Goal: Information Seeking & Learning: Learn about a topic

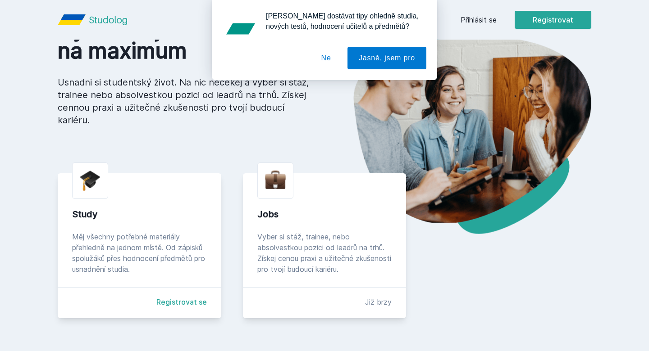
scroll to position [73, 0]
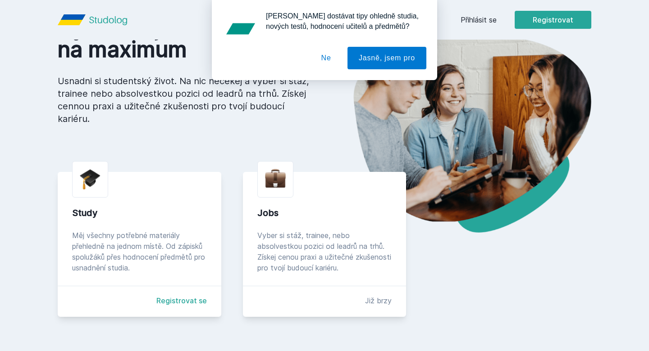
click at [325, 61] on button "Ne" at bounding box center [326, 58] width 32 height 23
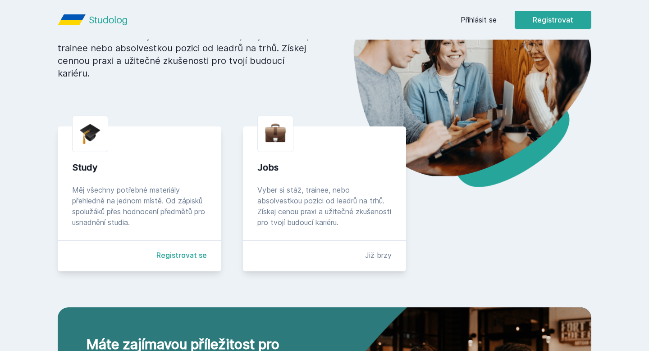
scroll to position [120, 0]
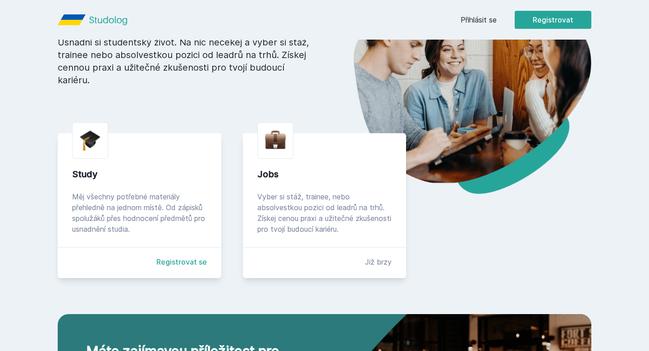
click at [112, 97] on div "Vyboostuj studijní roky na maximum Usnadni si studentský život. Na nic nečekej …" at bounding box center [324, 238] width 533 height 520
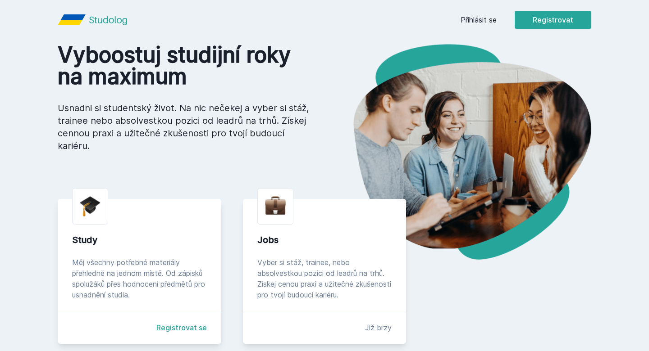
scroll to position [45, 0]
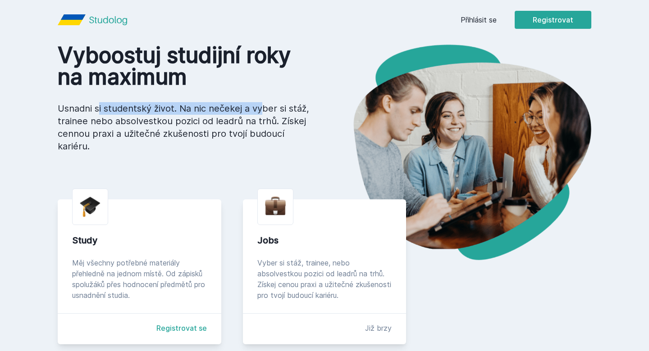
drag, startPoint x: 51, startPoint y: 110, endPoint x: 226, endPoint y: 104, distance: 174.9
click at [226, 104] on main "Vyboostuj studijní roky na maximum Usnadni si studentský život. Na nic nečekej …" at bounding box center [324, 319] width 577 height 549
click at [217, 117] on p "Usnadni si studentský život. Na nic nečekej a vyber si stáž, trainee nebo absol…" at bounding box center [184, 127] width 252 height 50
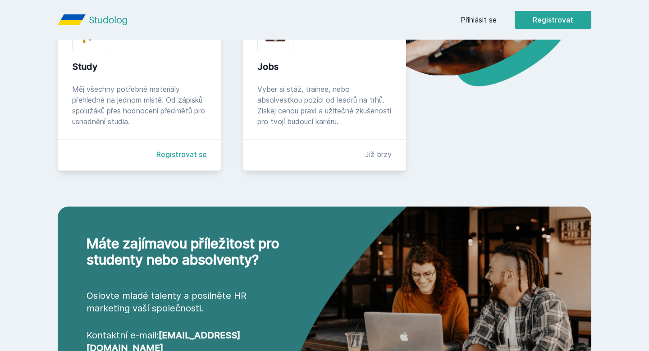
scroll to position [218, 0]
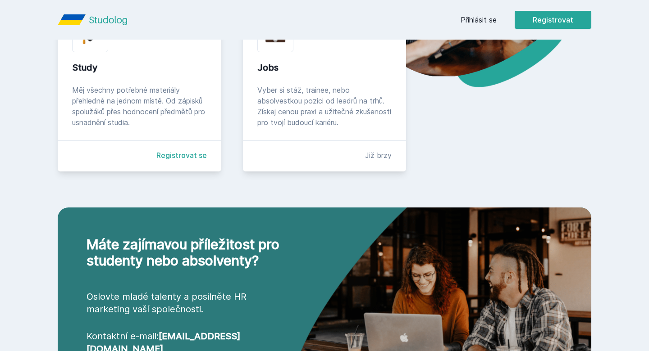
drag, startPoint x: 71, startPoint y: 100, endPoint x: 187, endPoint y: 123, distance: 118.0
click at [187, 123] on div "Study Měj všechny potřebné materiály přehledně na jednom místě. Od zápisků spol…" at bounding box center [139, 99] width 163 height 145
click at [187, 123] on div "Měj všechny potřebné materiály přehledně na jednom místě. Od zápisků spolužáků …" at bounding box center [139, 106] width 135 height 43
click at [183, 157] on link "Registrovat se" at bounding box center [181, 155] width 50 height 11
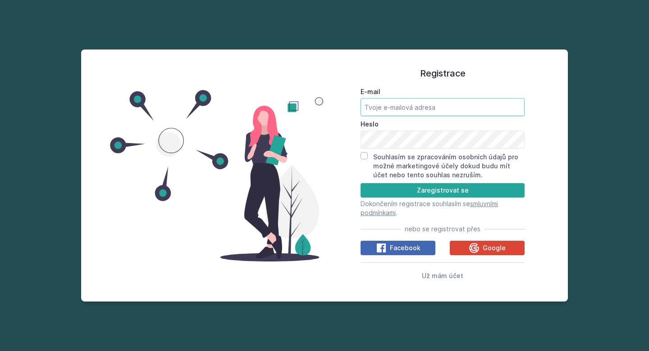
click at [386, 111] on input "E-mail" at bounding box center [442, 107] width 164 height 18
click at [426, 109] on input "E-mail" at bounding box center [442, 107] width 164 height 18
type input "jezk04@vse.cz"
click at [470, 155] on label "Souhlasím se zpracováním osobních údajů pro možné marketingové účely dokud budu…" at bounding box center [445, 166] width 145 height 26
click at [368, 155] on input "Souhlasím se zpracováním osobních údajů pro možné marketingové účely dokud budu…" at bounding box center [363, 155] width 7 height 7
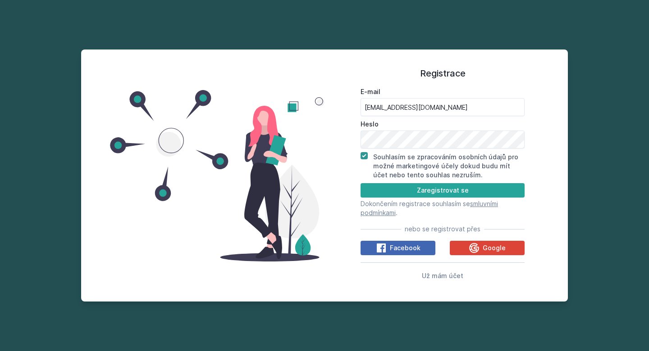
click at [440, 168] on label "Souhlasím se zpracováním osobních údajů pro možné marketingové účely dokud budu…" at bounding box center [445, 166] width 145 height 26
click at [368, 159] on input "Souhlasím se zpracováním osobních údajů pro možné marketingové účely dokud budu…" at bounding box center [363, 155] width 7 height 7
click at [403, 154] on label "Souhlasím se zpracováním osobních údajů pro možné marketingové účely dokud budu…" at bounding box center [445, 166] width 145 height 26
click at [368, 154] on input "Souhlasím se zpracováním osobních údajů pro možné marketingové účely dokud budu…" at bounding box center [363, 155] width 7 height 7
click at [399, 158] on label "Souhlasím se zpracováním osobních údajů pro možné marketingové účely dokud budu…" at bounding box center [445, 166] width 145 height 26
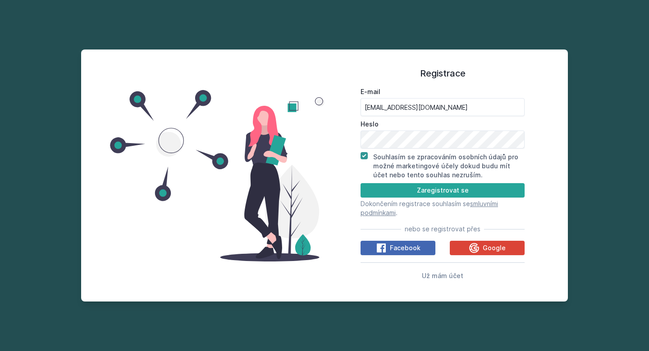
click at [368, 158] on input "Souhlasím se zpracováním osobních údajů pro možné marketingové účely dokud budu…" at bounding box center [363, 155] width 7 height 7
checkbox input "false"
click at [397, 192] on button "Zaregistrovat se" at bounding box center [442, 190] width 164 height 14
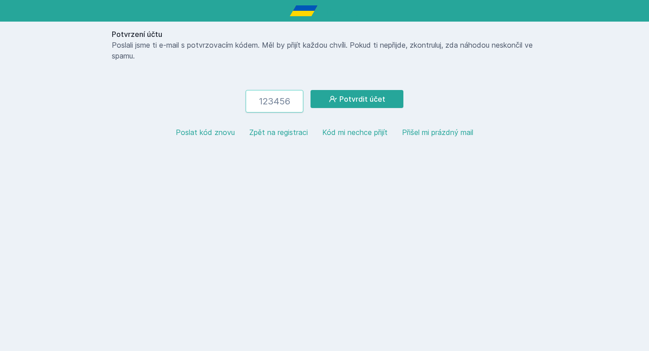
paste input "201166"
type input "201166"
click at [327, 100] on button "Potvrdit účet" at bounding box center [356, 99] width 93 height 18
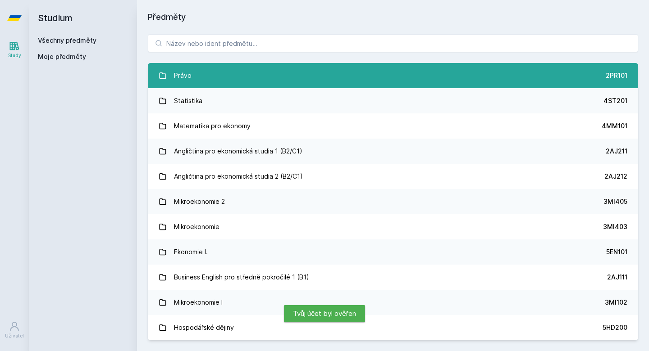
click at [214, 79] on link "Právo 2PR101" at bounding box center [393, 75] width 490 height 25
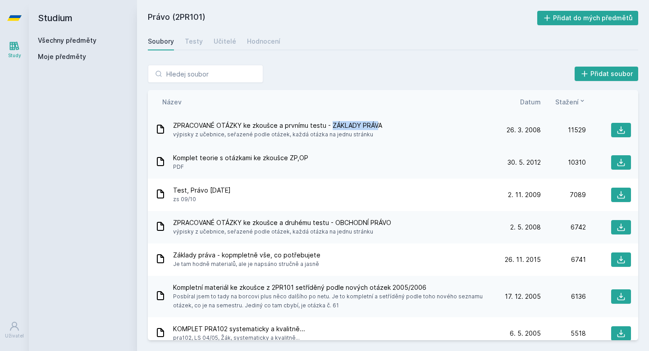
drag, startPoint x: 330, startPoint y: 127, endPoint x: 378, endPoint y: 127, distance: 48.6
click at [378, 127] on span "ZPRACOVANÉ OTÁZKY ke zkoušce a prvnímu testu - ZÁKLADY PRÁVA" at bounding box center [277, 125] width 209 height 9
click at [295, 130] on span "výpisky z učebnice, seřazené podle otázek, každá otázka na jednu stránku" at bounding box center [277, 134] width 209 height 9
drag, startPoint x: 220, startPoint y: 137, endPoint x: 369, endPoint y: 137, distance: 149.5
click at [369, 137] on span "výpisky z učebnice, seřazené podle otázek, každá otázka na jednu stránku" at bounding box center [277, 134] width 209 height 9
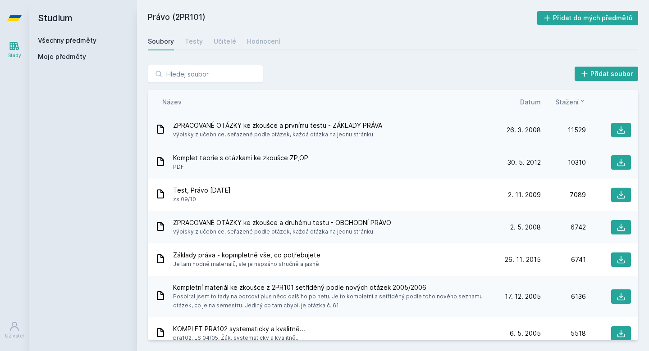
click at [369, 137] on span "výpisky z učebnice, seřazené podle otázek, každá otázka na jednu stránku" at bounding box center [277, 134] width 209 height 9
click at [622, 128] on icon at bounding box center [620, 130] width 9 height 9
click at [298, 58] on div "Přidat soubor Řazení: Název Datum Stažení Název Datum Stažení ZPRACOVANÉ OTÁZKY…" at bounding box center [393, 202] width 512 height 297
drag, startPoint x: 313, startPoint y: 158, endPoint x: 171, endPoint y: 158, distance: 141.9
click at [171, 158] on div "Komplet teorie s otázkami ke zkoušce ZP,OP PDF" at bounding box center [325, 163] width 340 height 18
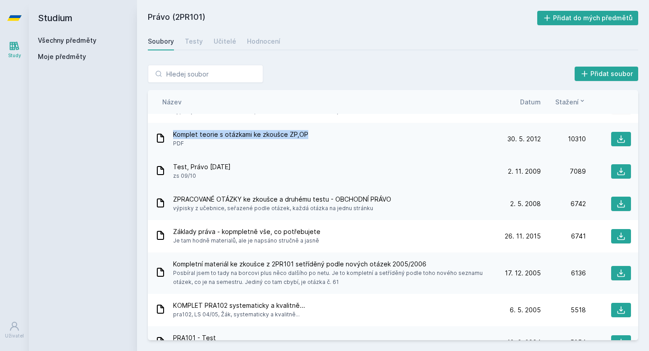
scroll to position [24, 0]
click at [234, 179] on div "Test, Právo 2.11.09 zs 09/10" at bounding box center [325, 171] width 340 height 18
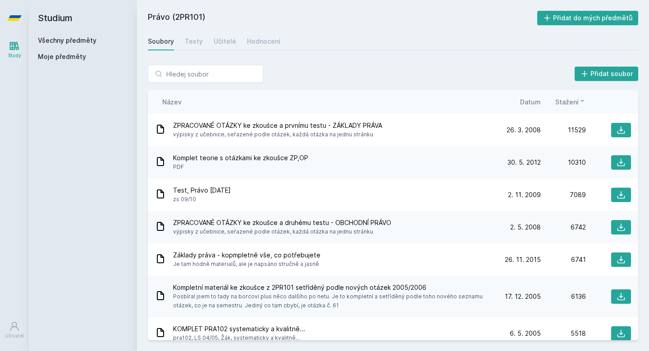
scroll to position [0, 0]
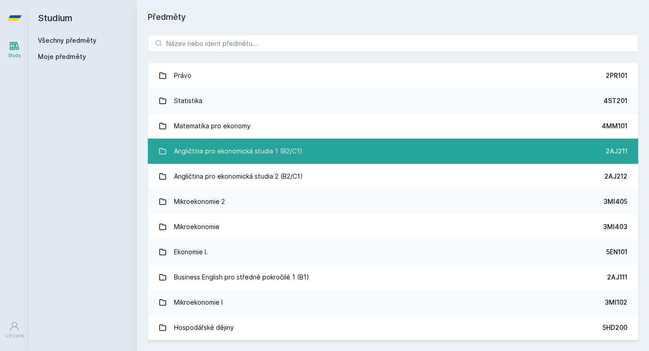
click at [247, 152] on div "Angličtina pro ekonomická studia 1 (B2/C1)" at bounding box center [238, 151] width 128 height 18
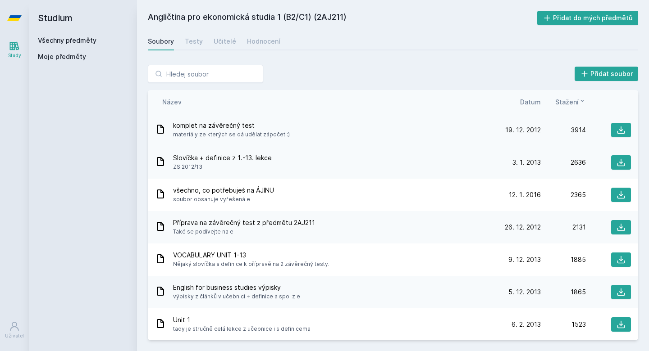
scroll to position [7, 0]
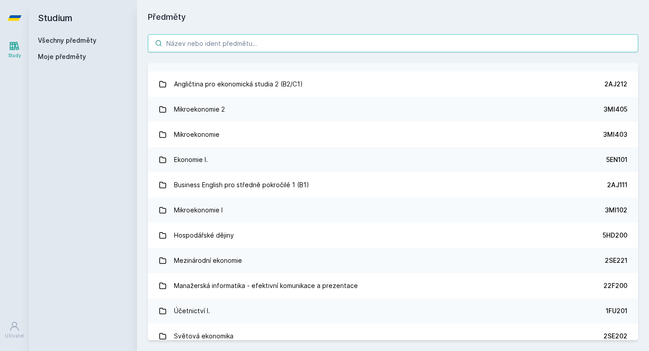
click at [248, 42] on input "search" at bounding box center [393, 43] width 490 height 18
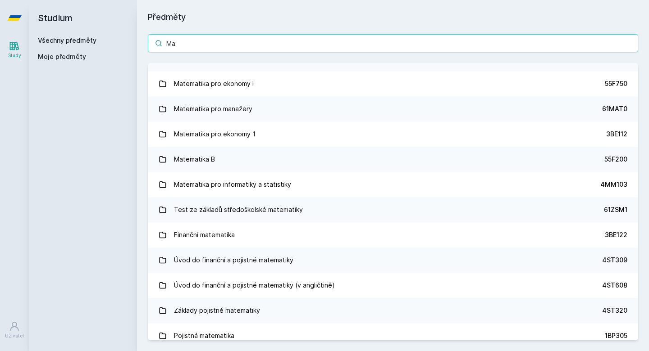
type input "M"
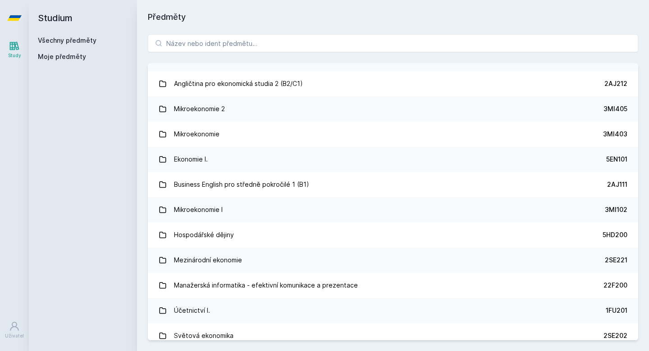
click at [14, 18] on icon at bounding box center [14, 17] width 14 height 5
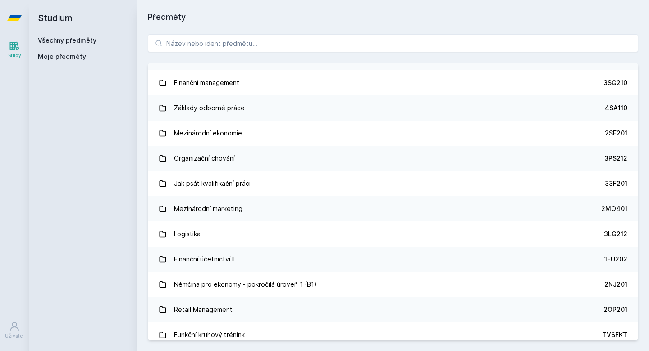
scroll to position [1515, 0]
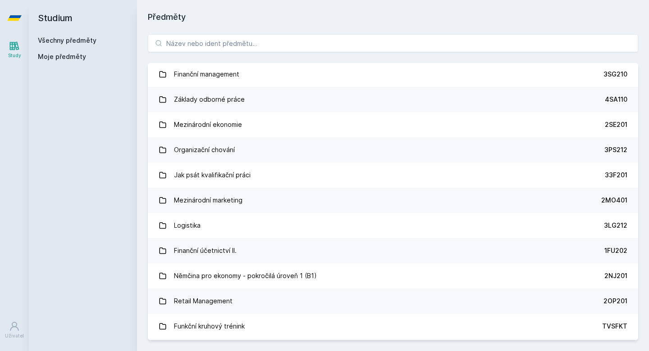
click at [10, 44] on icon at bounding box center [14, 46] width 9 height 9
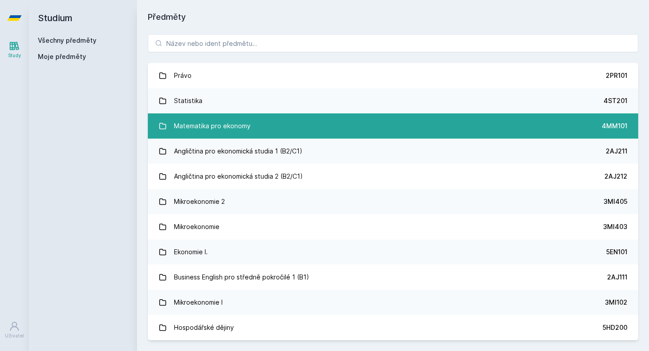
scroll to position [0, 0]
